Goal: Information Seeking & Learning: Find specific fact

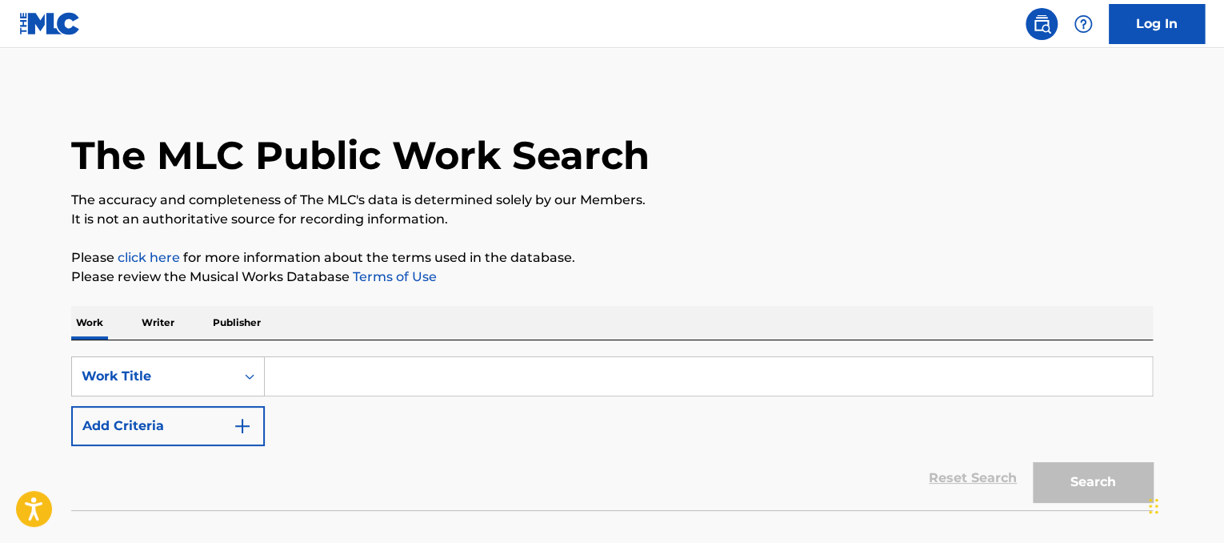
click at [150, 319] on p "Writer" at bounding box center [158, 323] width 42 height 34
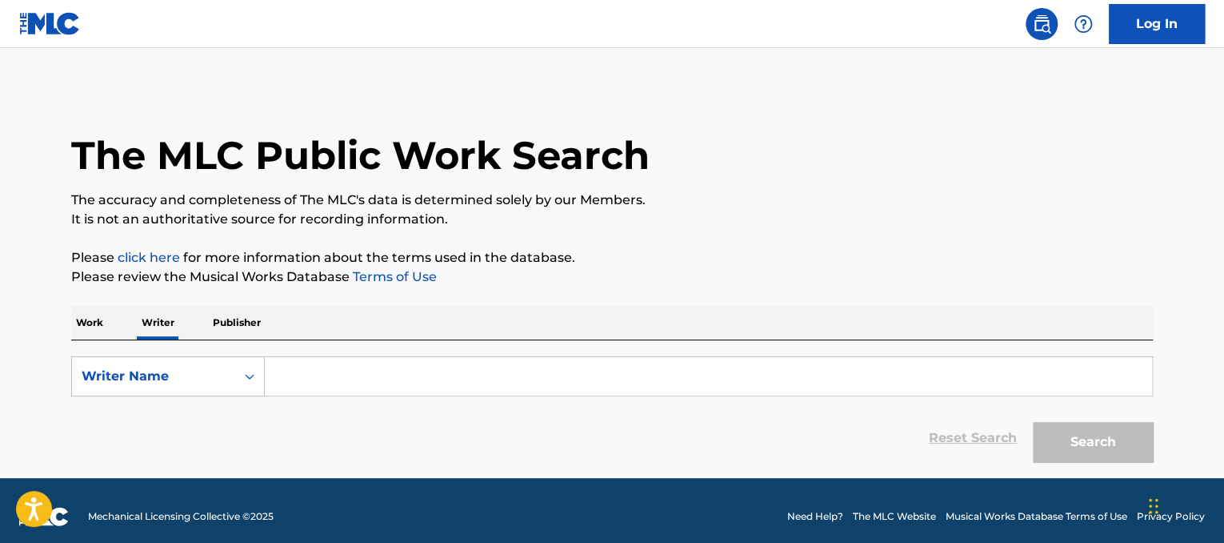
click at [330, 379] on input "Search Form" at bounding box center [708, 376] width 887 height 38
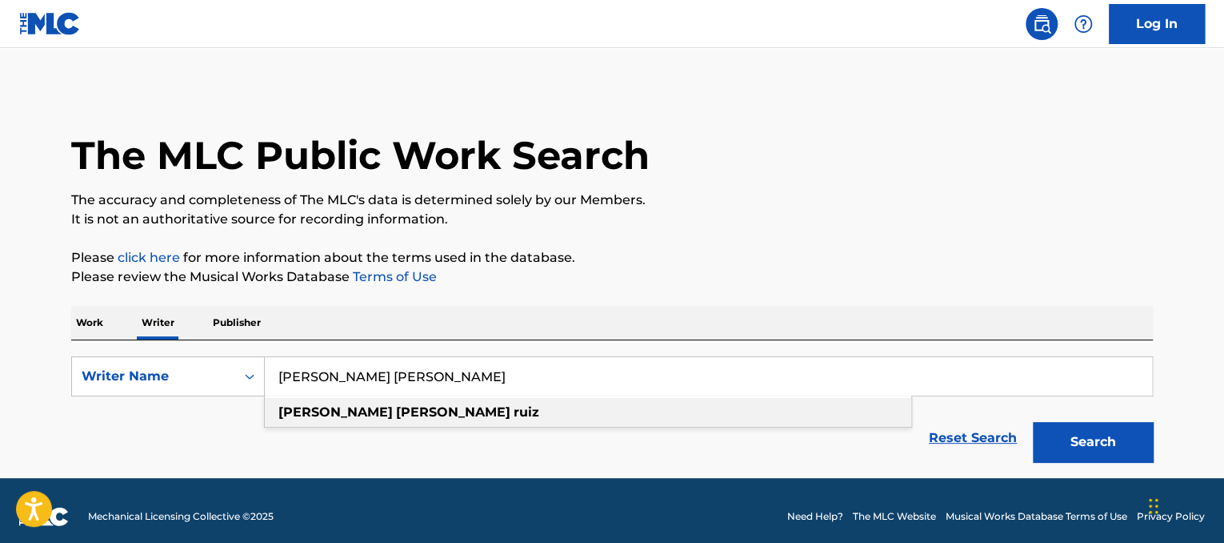
click at [396, 418] on strong "[PERSON_NAME]" at bounding box center [453, 411] width 114 height 15
type input "[PERSON_NAME] [PERSON_NAME]"
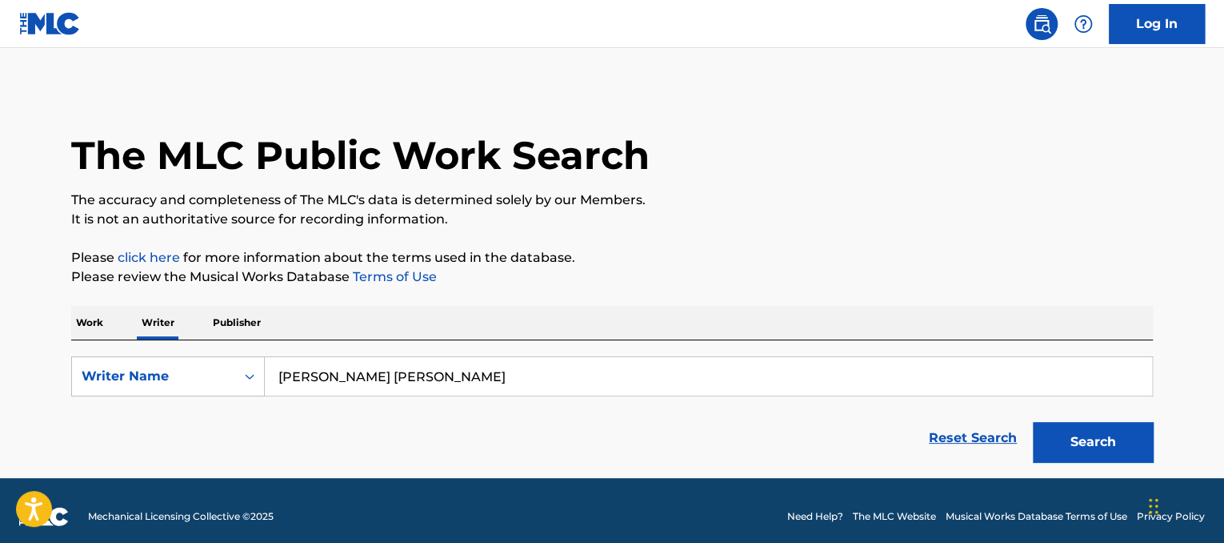
click at [1072, 452] on button "Search" at bounding box center [1093, 442] width 120 height 40
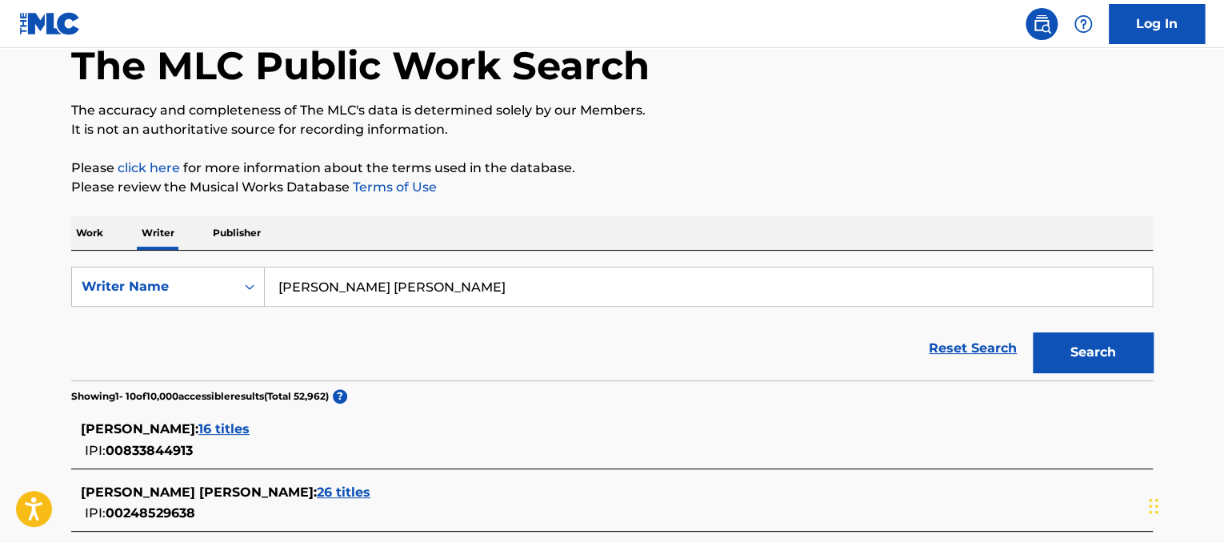
scroll to position [138, 0]
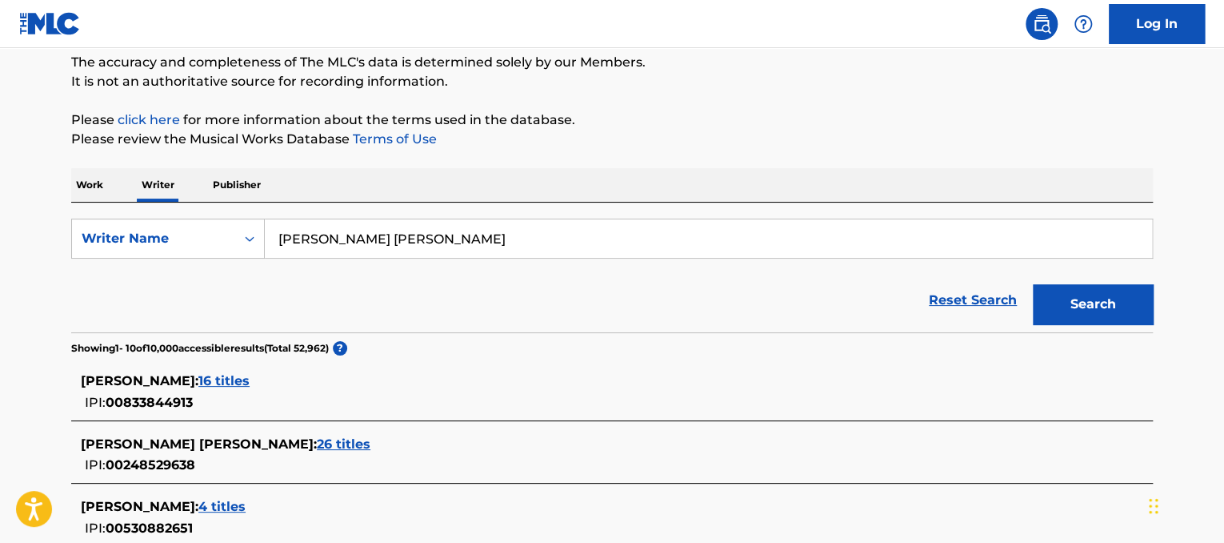
click at [317, 437] on span "26 titles" at bounding box center [344, 443] width 54 height 15
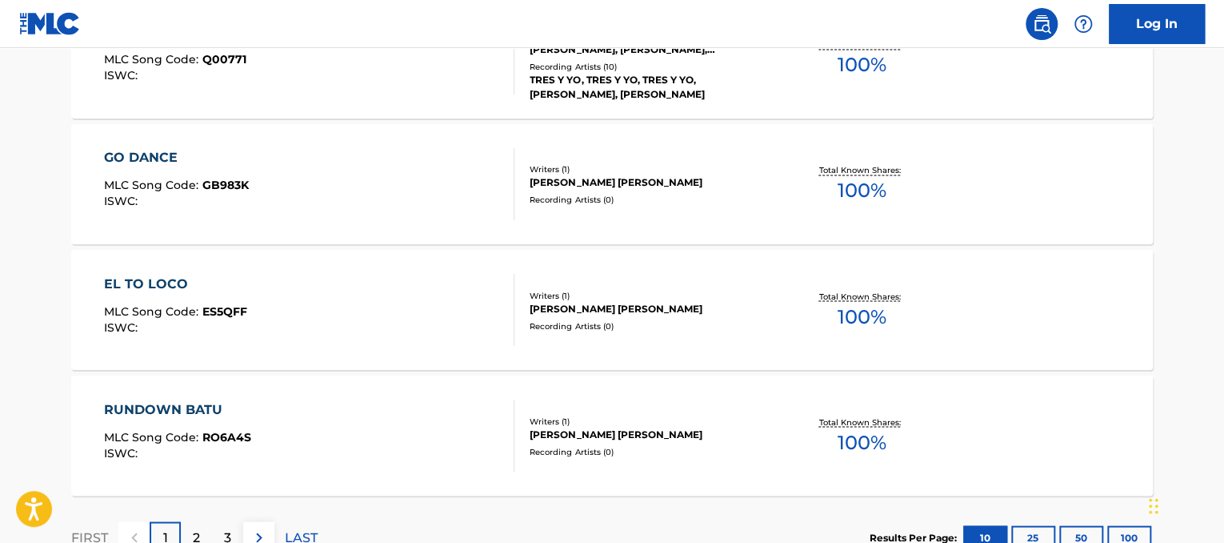
scroll to position [1416, 0]
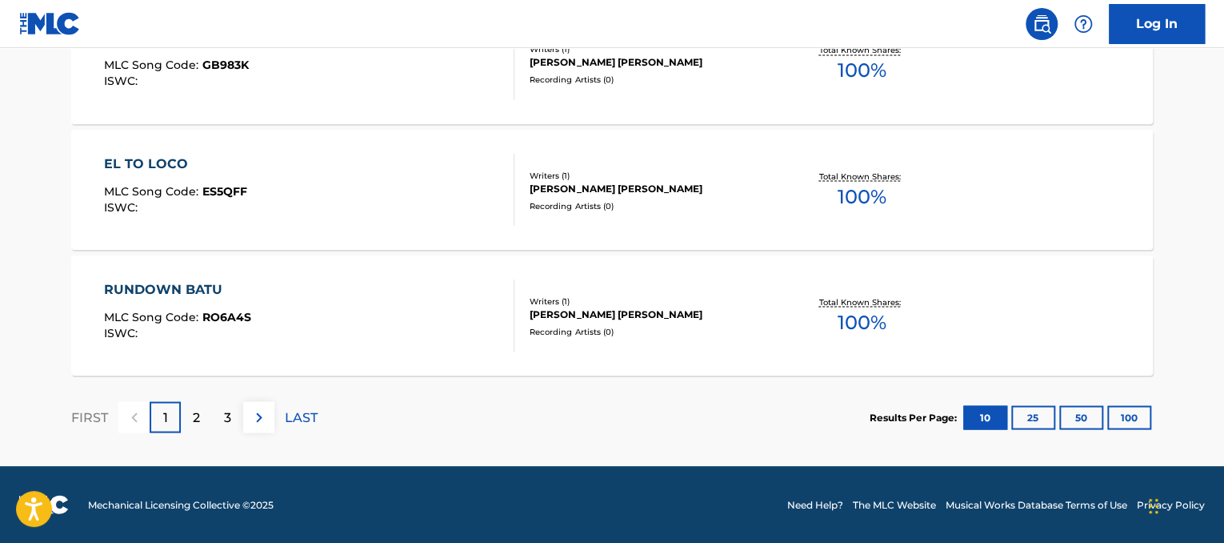
click at [1032, 418] on button "25" at bounding box center [1034, 417] width 44 height 24
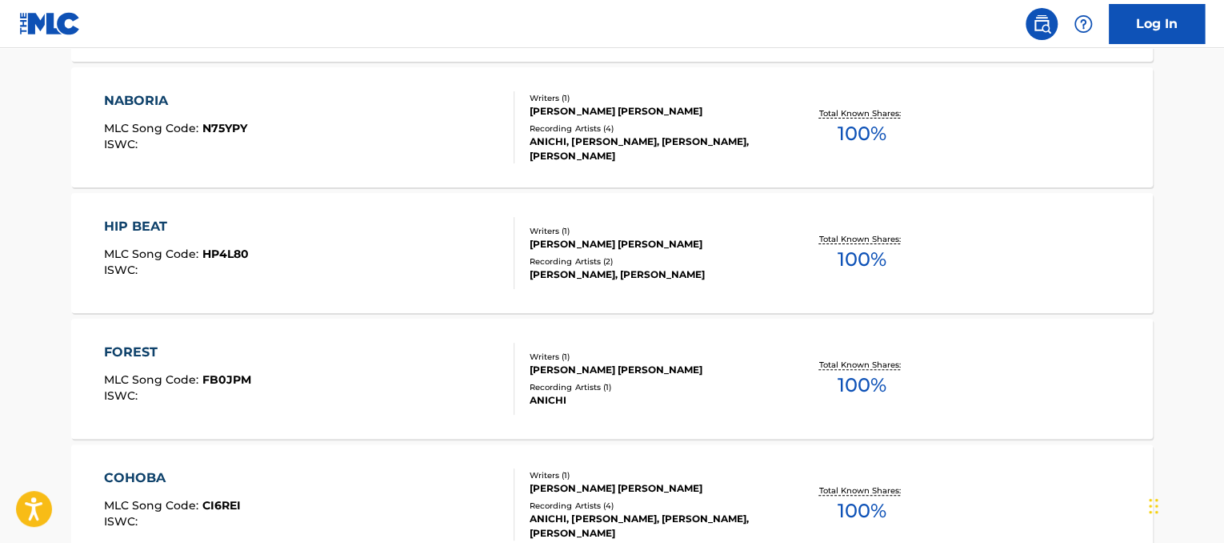
scroll to position [3300, 0]
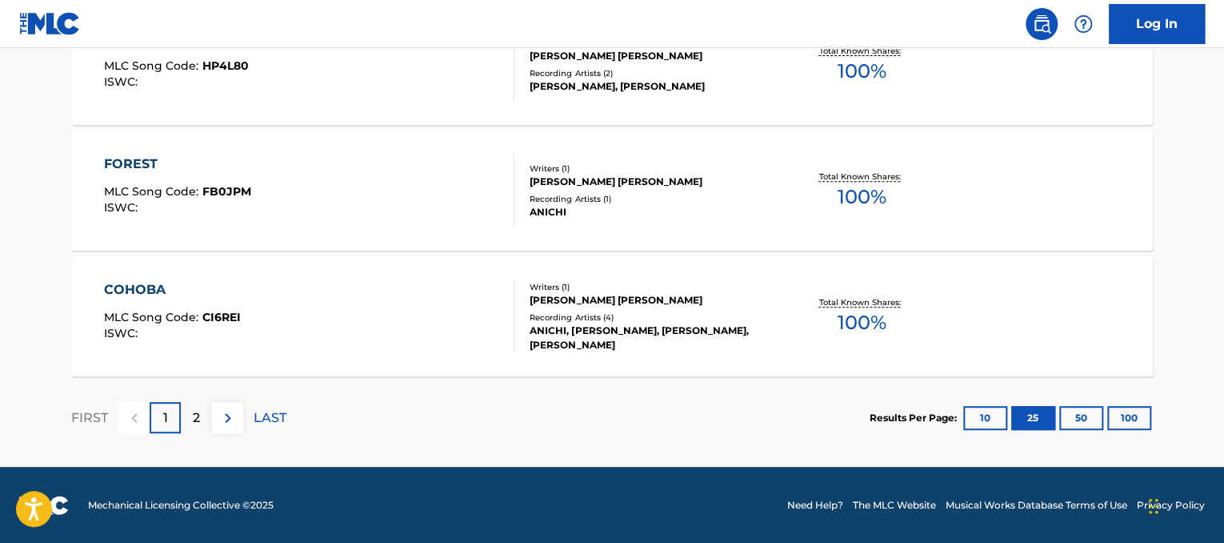
click at [631, 182] on div "[PERSON_NAME] [PERSON_NAME]" at bounding box center [651, 181] width 242 height 14
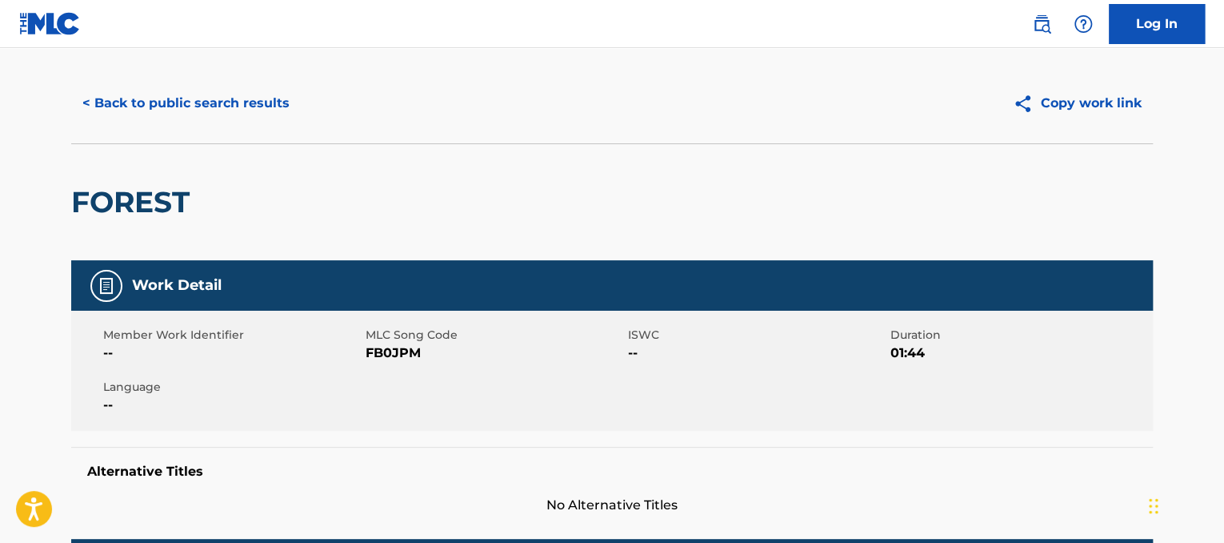
scroll to position [10, 0]
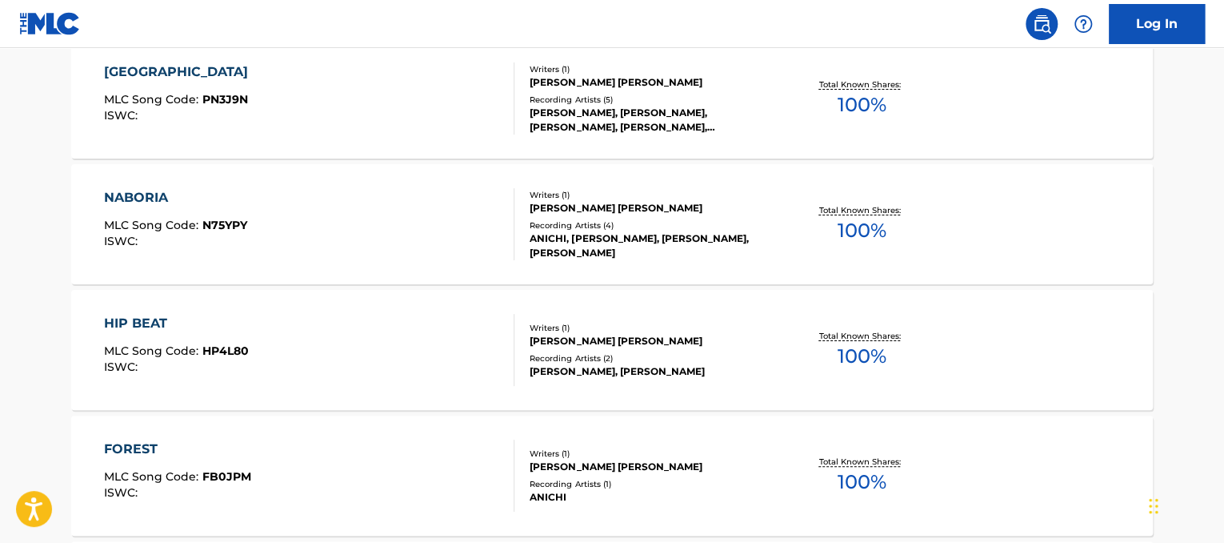
scroll to position [3016, 0]
click at [610, 222] on div "Writers ( 1 ) [PERSON_NAME] [PERSON_NAME] Recording Artists ( 4 ) [PERSON_NAME]…" at bounding box center [643, 223] width 257 height 71
